Goal: Task Accomplishment & Management: Use online tool/utility

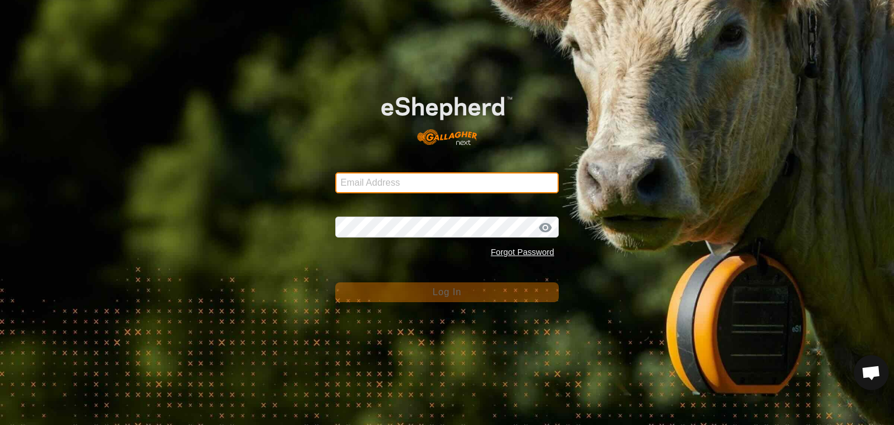
type input "[EMAIL_ADDRESS][DOMAIN_NAME]"
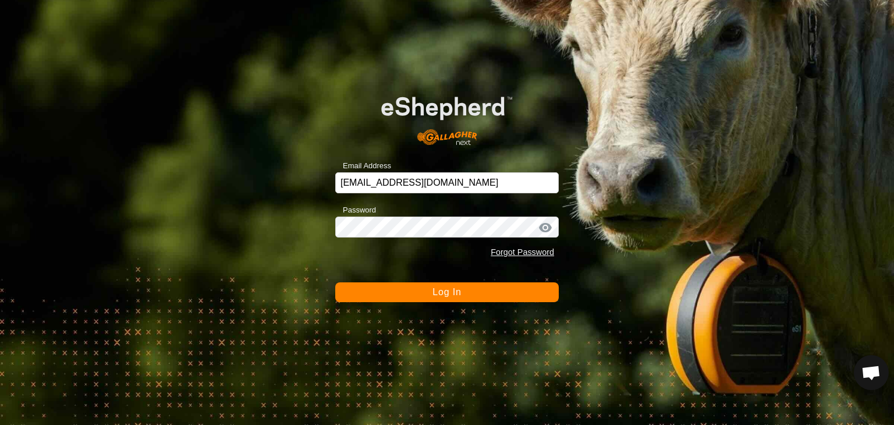
click at [445, 291] on span "Log In" at bounding box center [447, 292] width 29 height 10
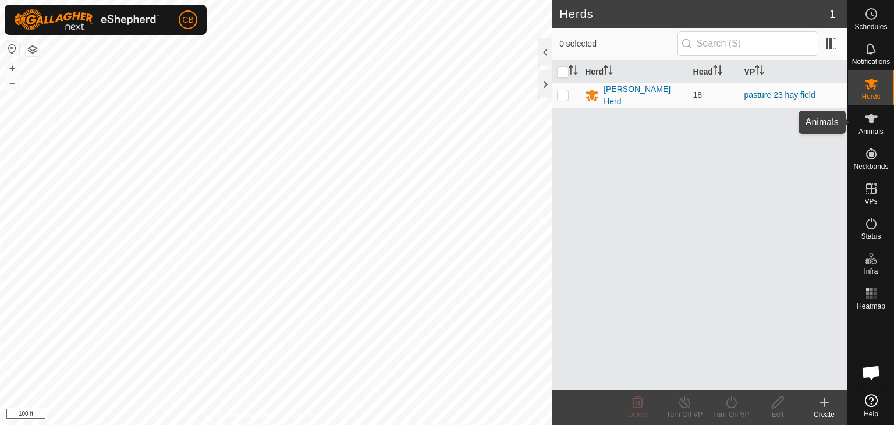
click at [876, 120] on icon at bounding box center [872, 119] width 14 height 14
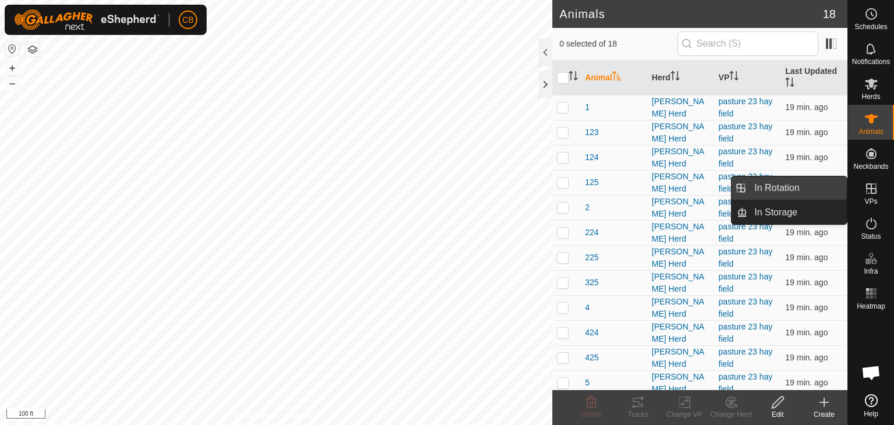
click at [825, 192] on link "In Rotation" at bounding box center [798, 187] width 100 height 23
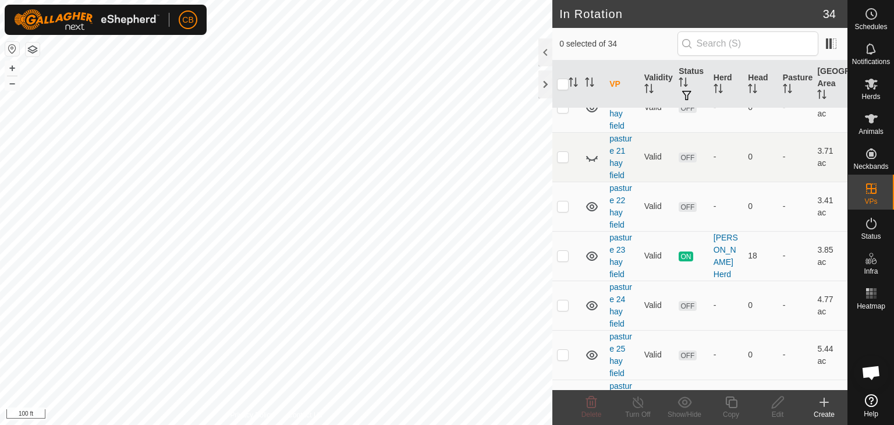
scroll to position [326, 0]
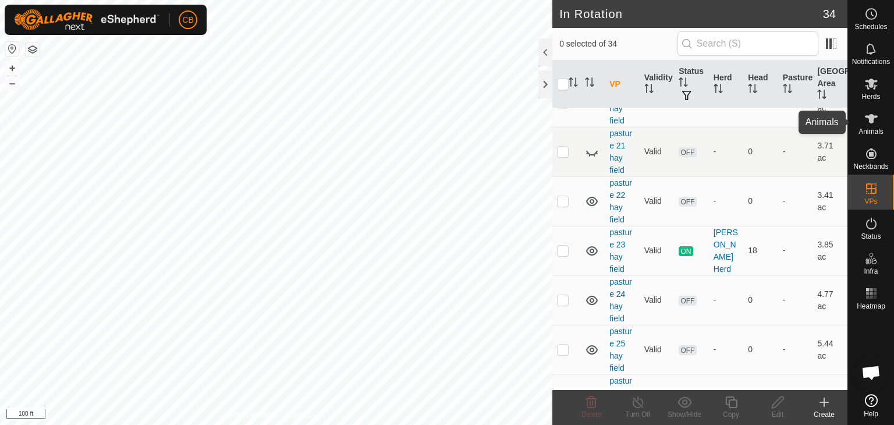
click at [873, 124] on icon at bounding box center [872, 119] width 14 height 14
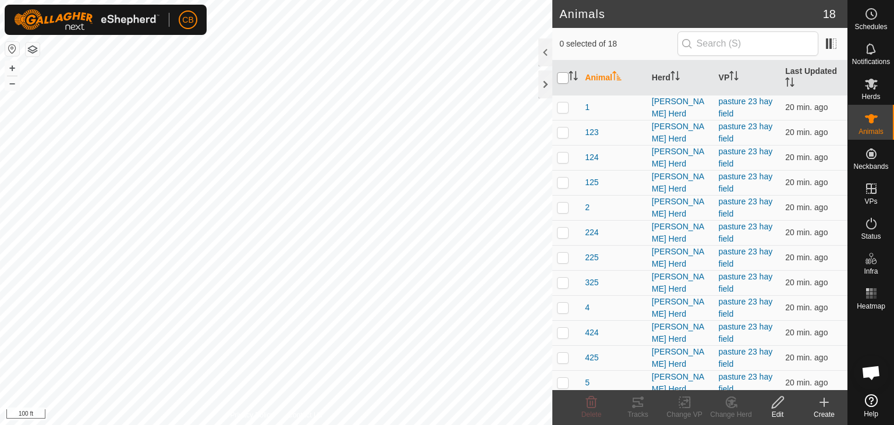
click at [562, 77] on input "checkbox" at bounding box center [563, 78] width 12 height 12
checkbox input "true"
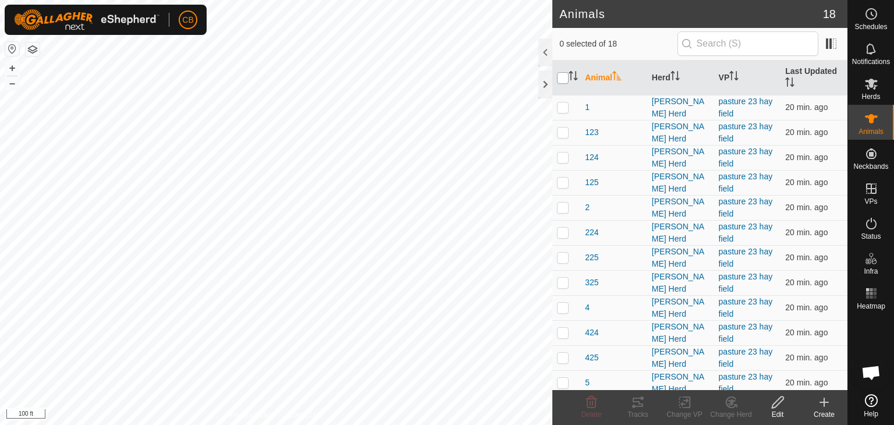
checkbox input "true"
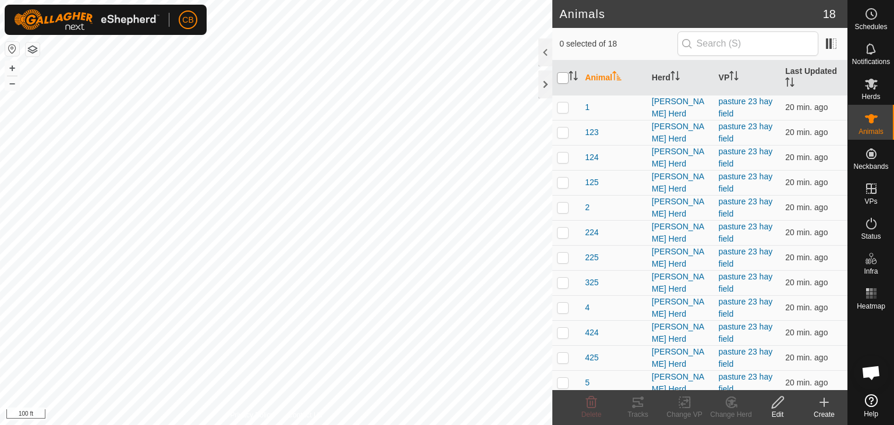
checkbox input "true"
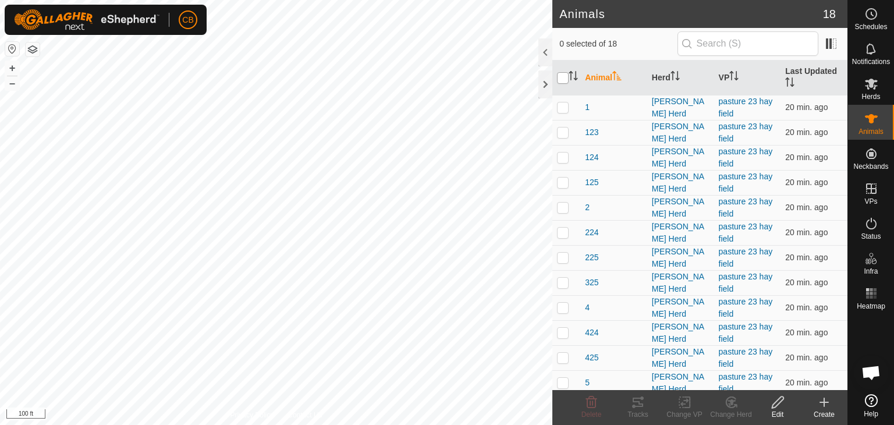
checkbox input "true"
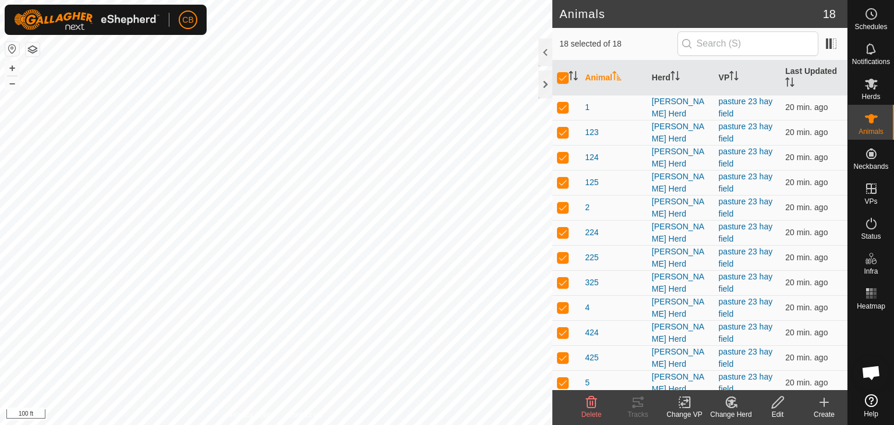
click at [686, 405] on icon at bounding box center [685, 402] width 15 height 14
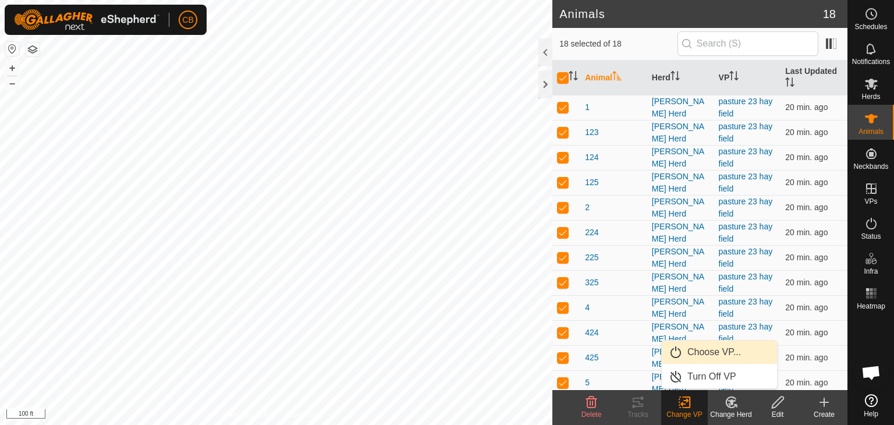
click at [699, 345] on link "Choose VP..." at bounding box center [719, 352] width 115 height 23
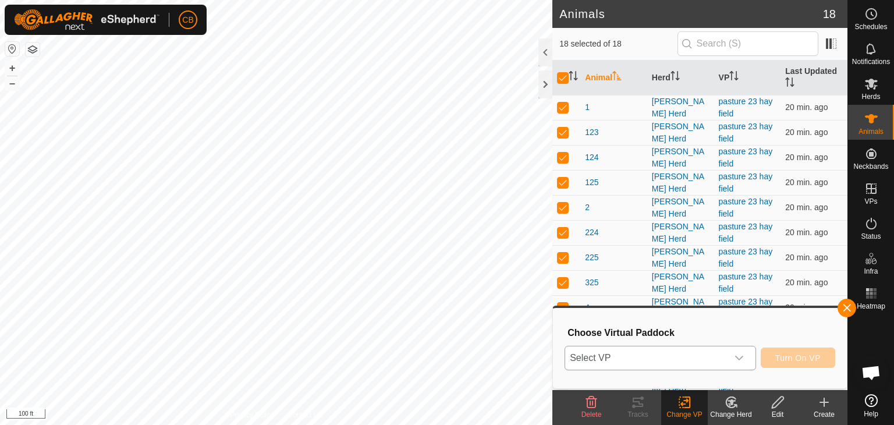
click at [738, 357] on icon "dropdown trigger" at bounding box center [739, 357] width 9 height 9
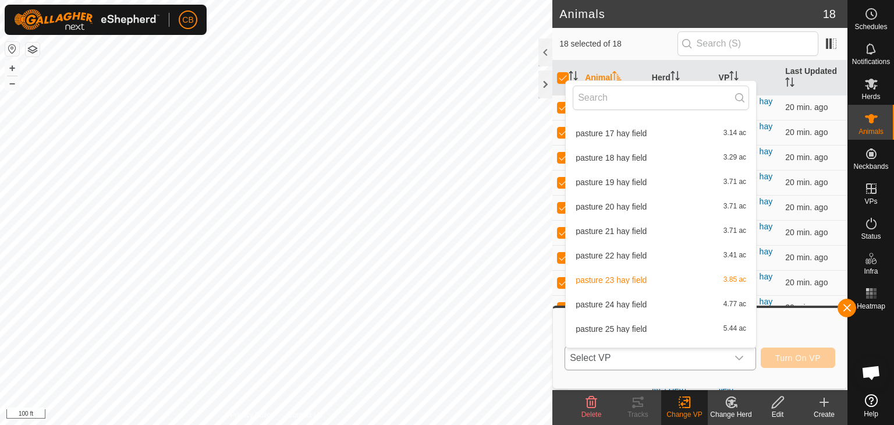
scroll to position [111, 0]
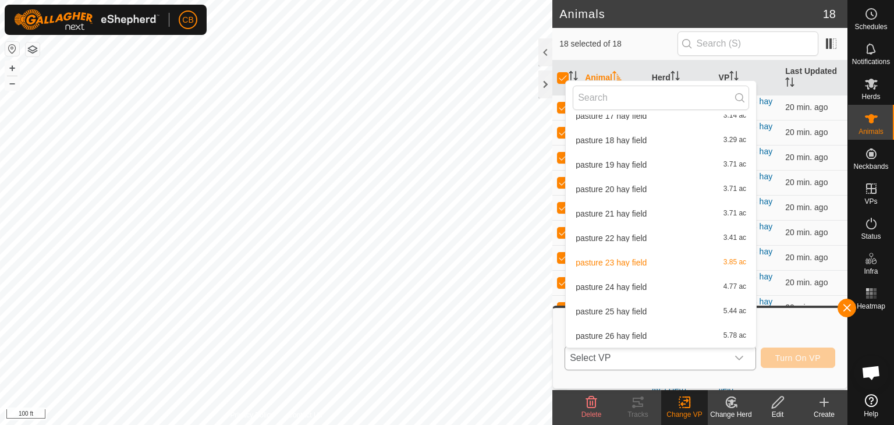
click at [624, 287] on li "pasture 24 hay field 4.77 ac" at bounding box center [661, 286] width 190 height 23
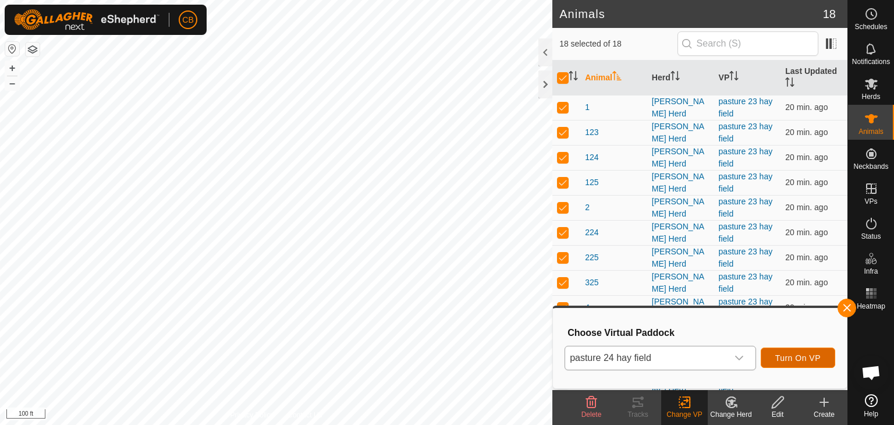
click at [809, 355] on span "Turn On VP" at bounding box center [798, 357] width 45 height 9
